Goal: Browse casually

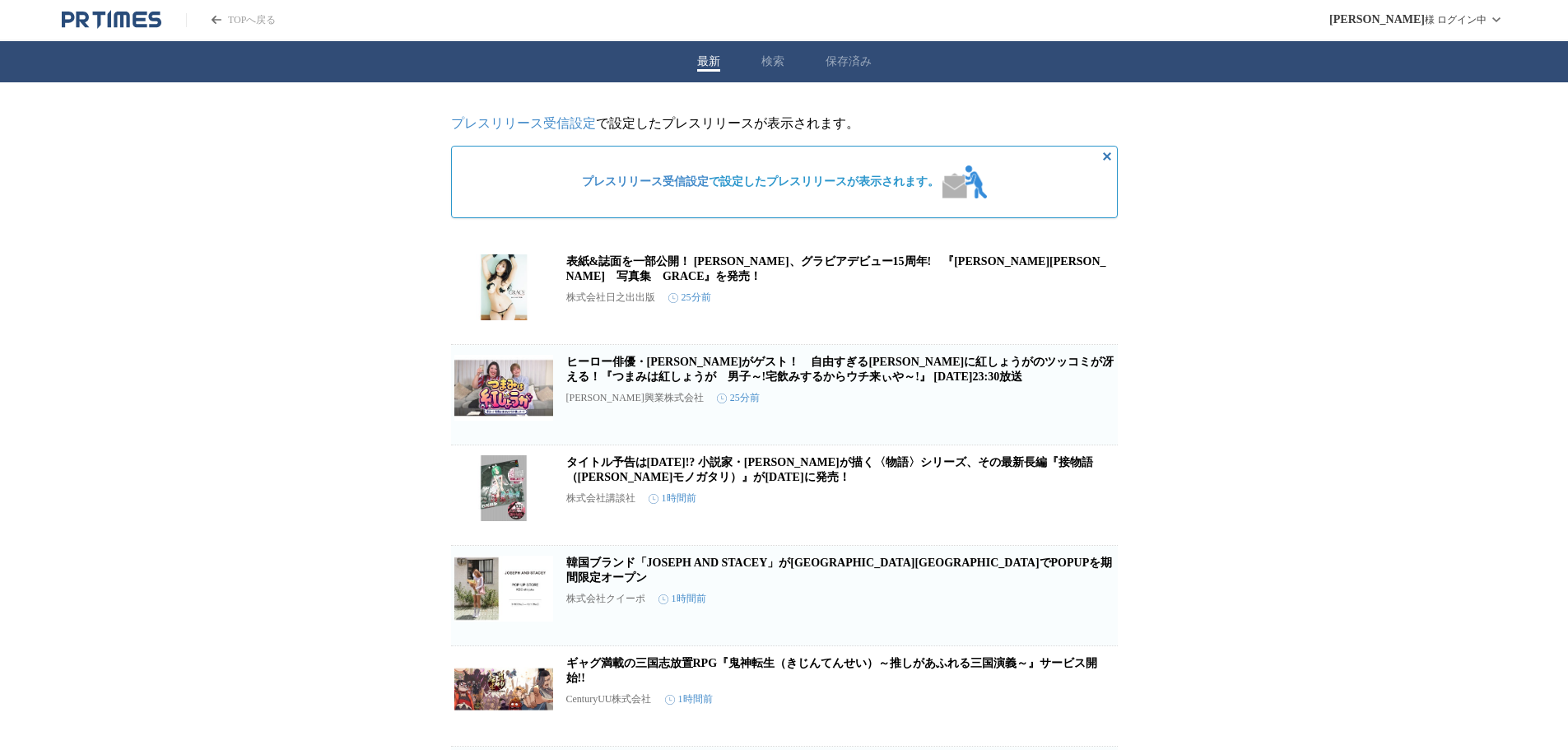
click at [690, 263] on link "表紙&誌面を一部公開！ [PERSON_NAME]、グラビアデビュー15周年!　『[PERSON_NAME][PERSON_NAME]　写真集　GRACE』を…" at bounding box center [836, 268] width 540 height 27
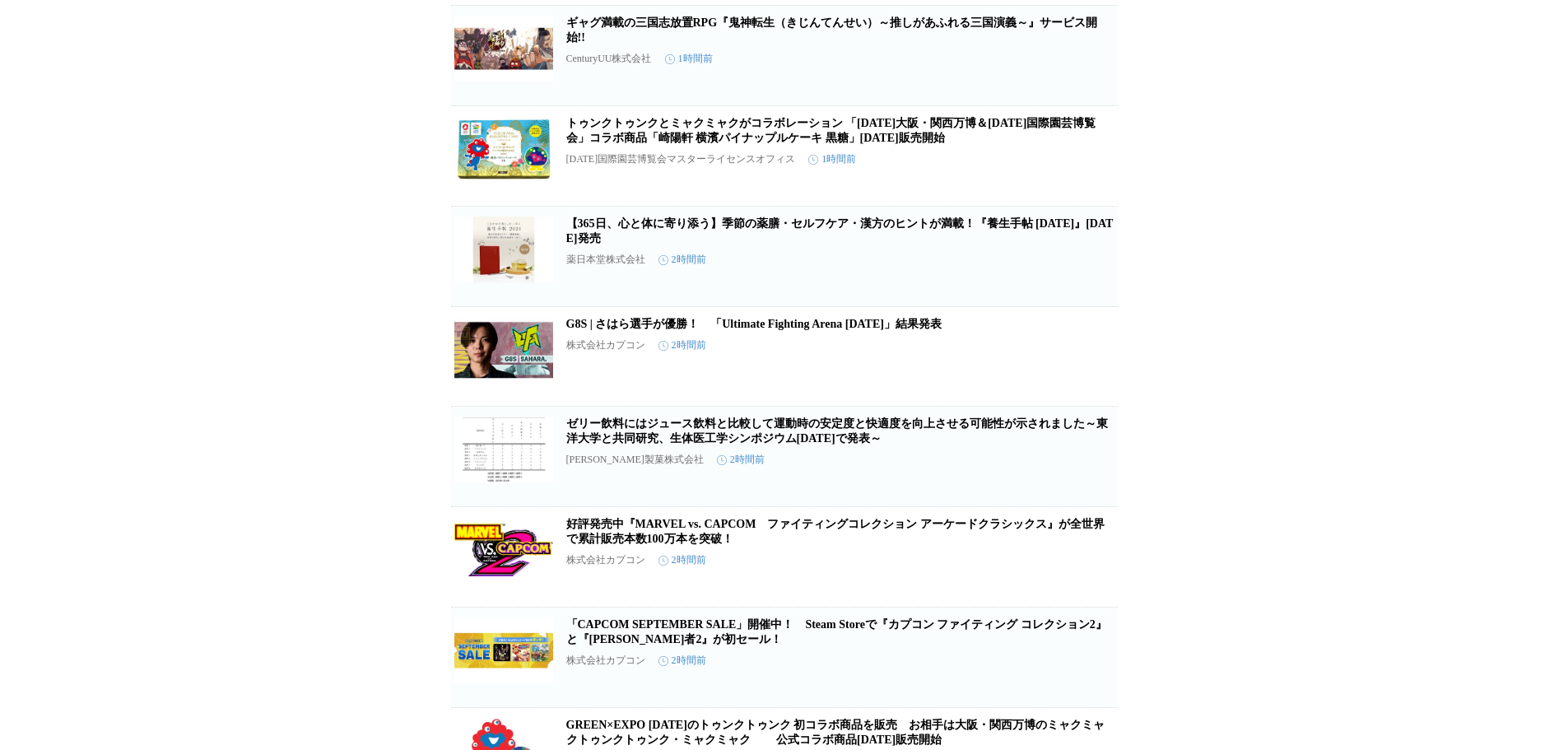
scroll to position [329, 0]
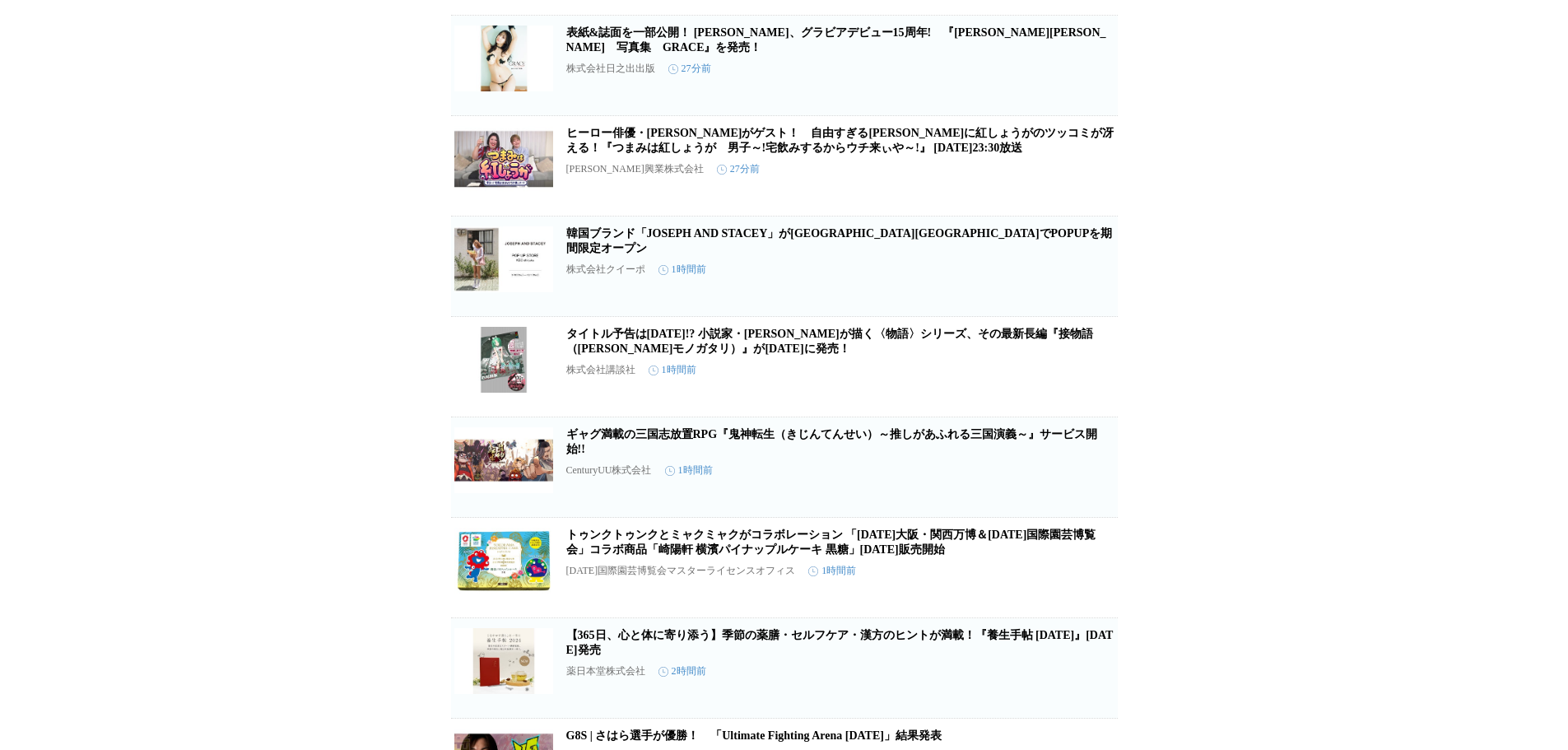
click at [731, 154] on link "ヒーロー俳優・[PERSON_NAME]がゲスト！　自由すぎる[PERSON_NAME]に紅しょうがのツッコミが冴える！『つまみは紅しょうが　男子～!宅飲みす…" at bounding box center [840, 140] width 548 height 27
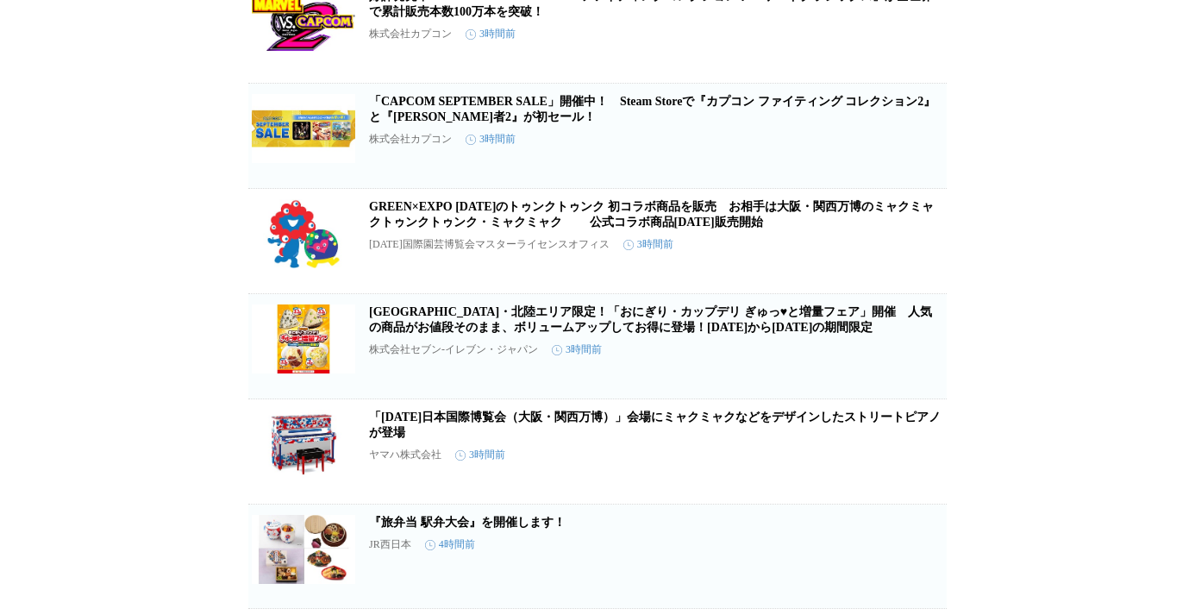
scroll to position [1638, 0]
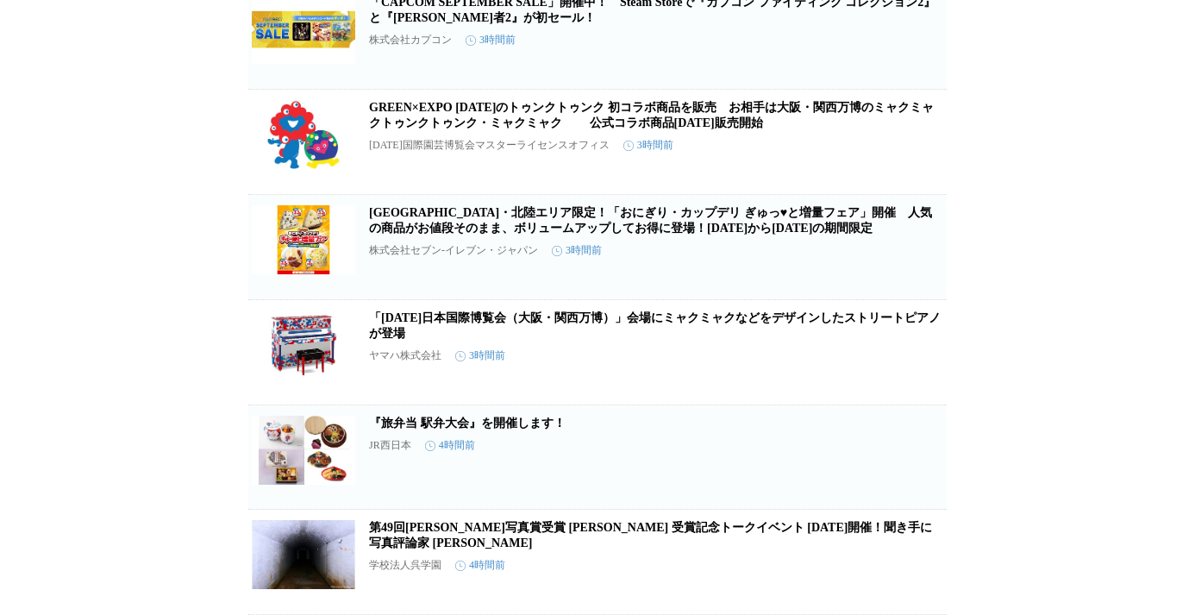
click at [686, 129] on link "GREEN×EXPO [DATE]のトゥンクトゥンク 初コラボ商品を販売　お相手は大阪・関西万博のミャクミャクトゥンクトゥンク・ミャクミャク　 　公式コラボ商…" at bounding box center [651, 115] width 565 height 28
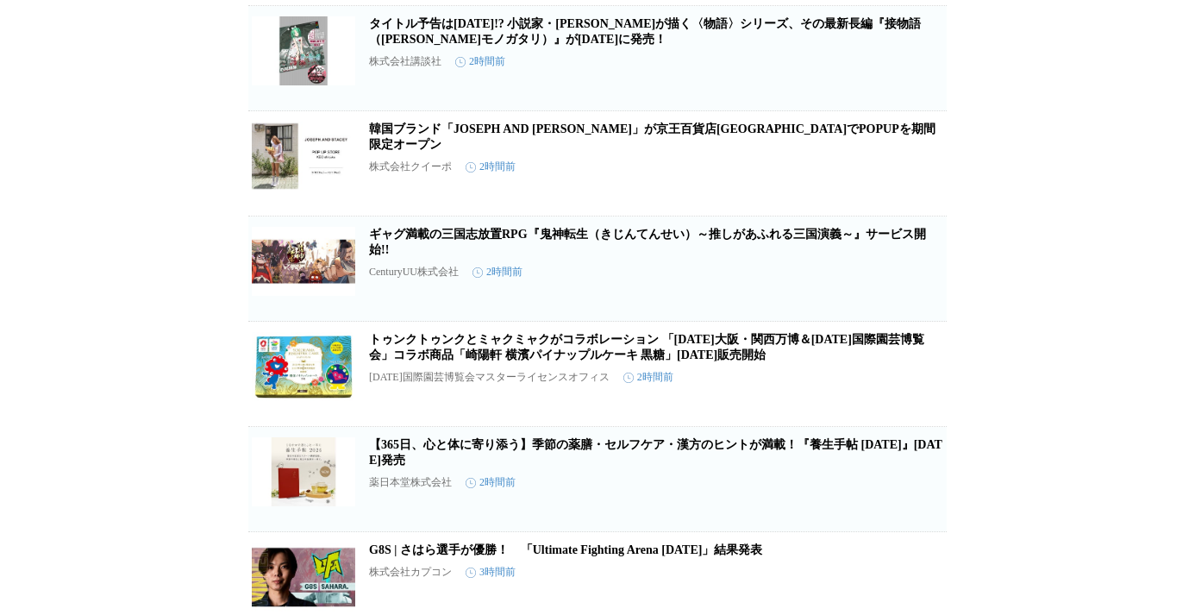
scroll to position [949, 0]
